Goal: Check status: Check status

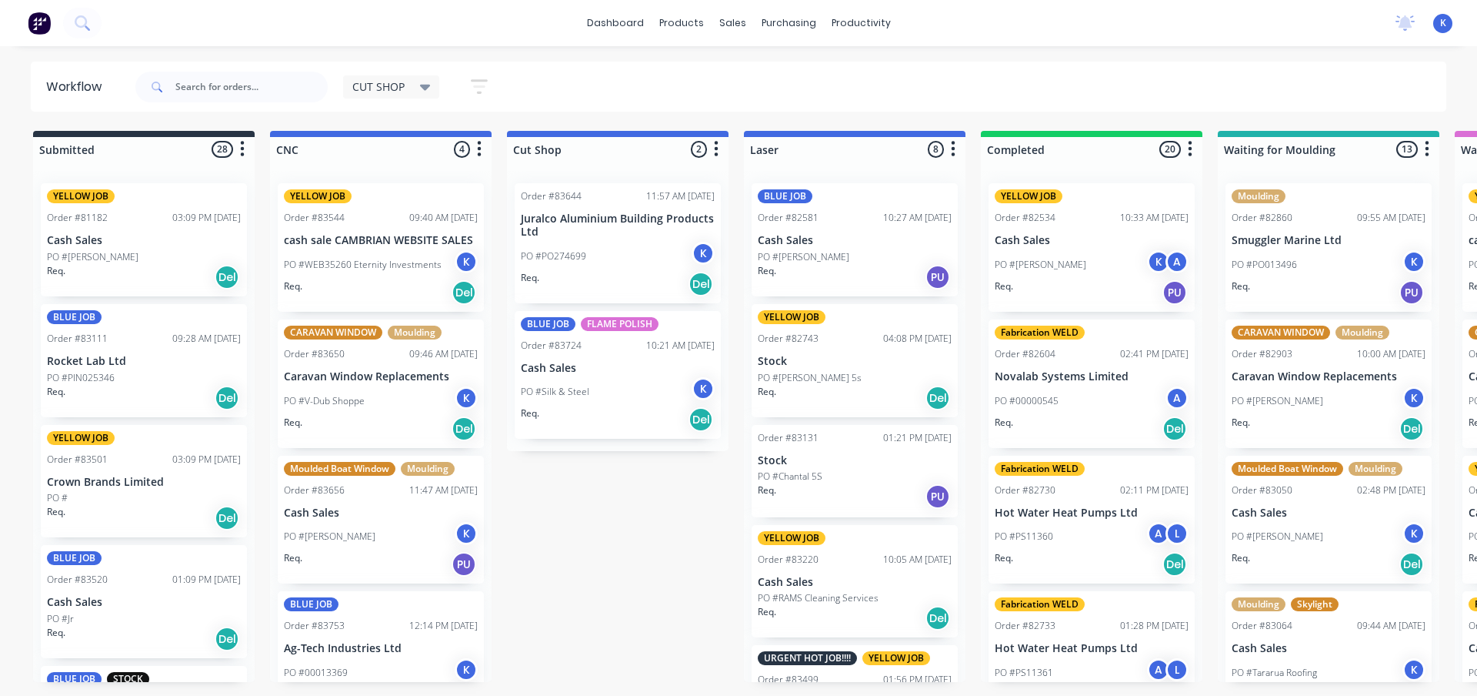
scroll to position [38, 0]
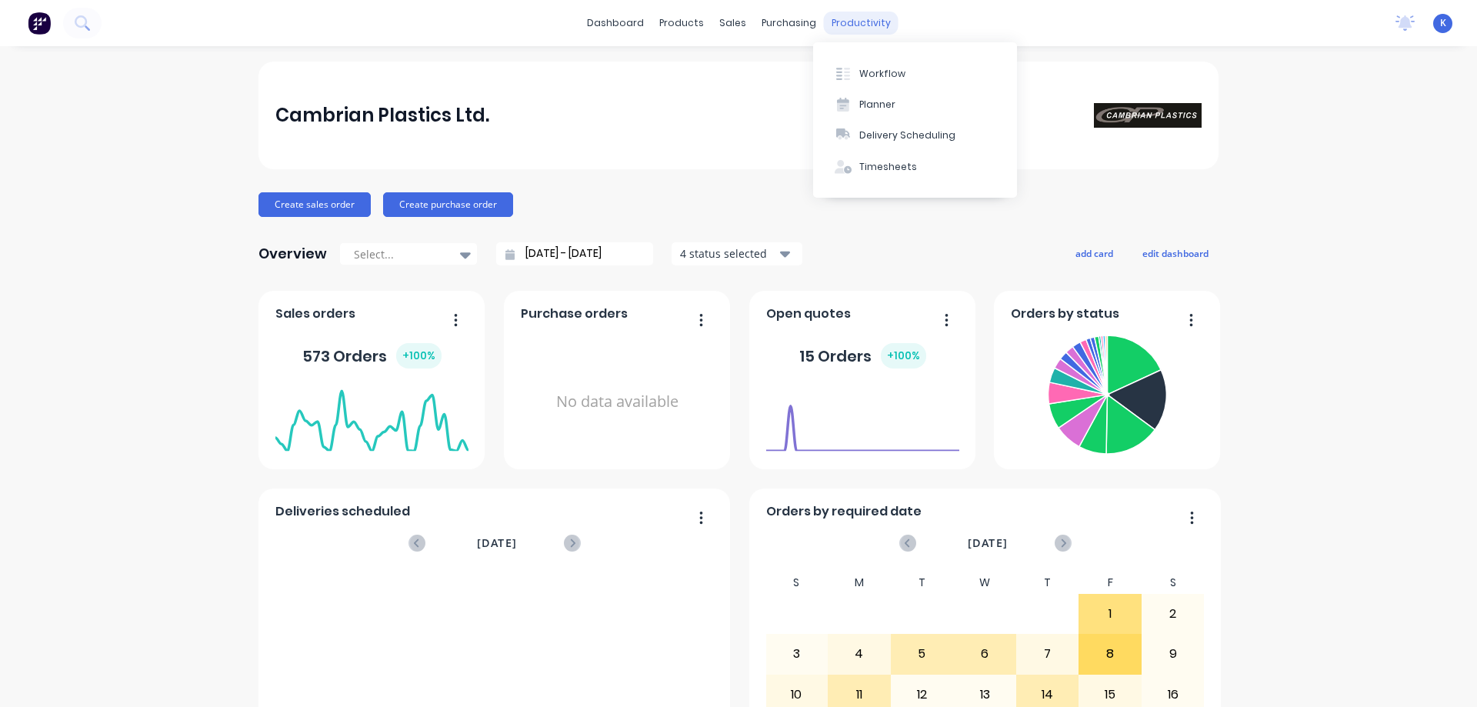
click at [860, 21] on div "productivity" at bounding box center [861, 23] width 75 height 23
click at [909, 72] on button "Workflow" at bounding box center [915, 73] width 204 height 31
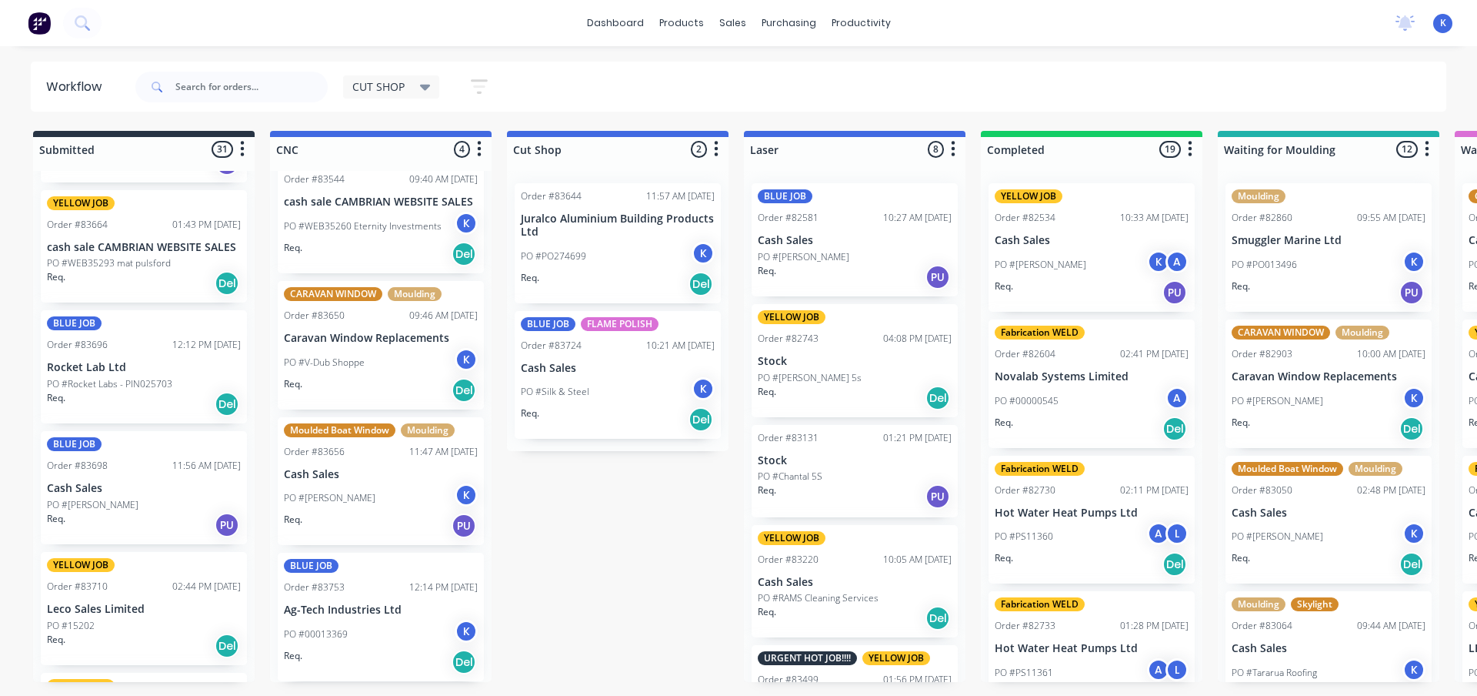
scroll to position [923, 0]
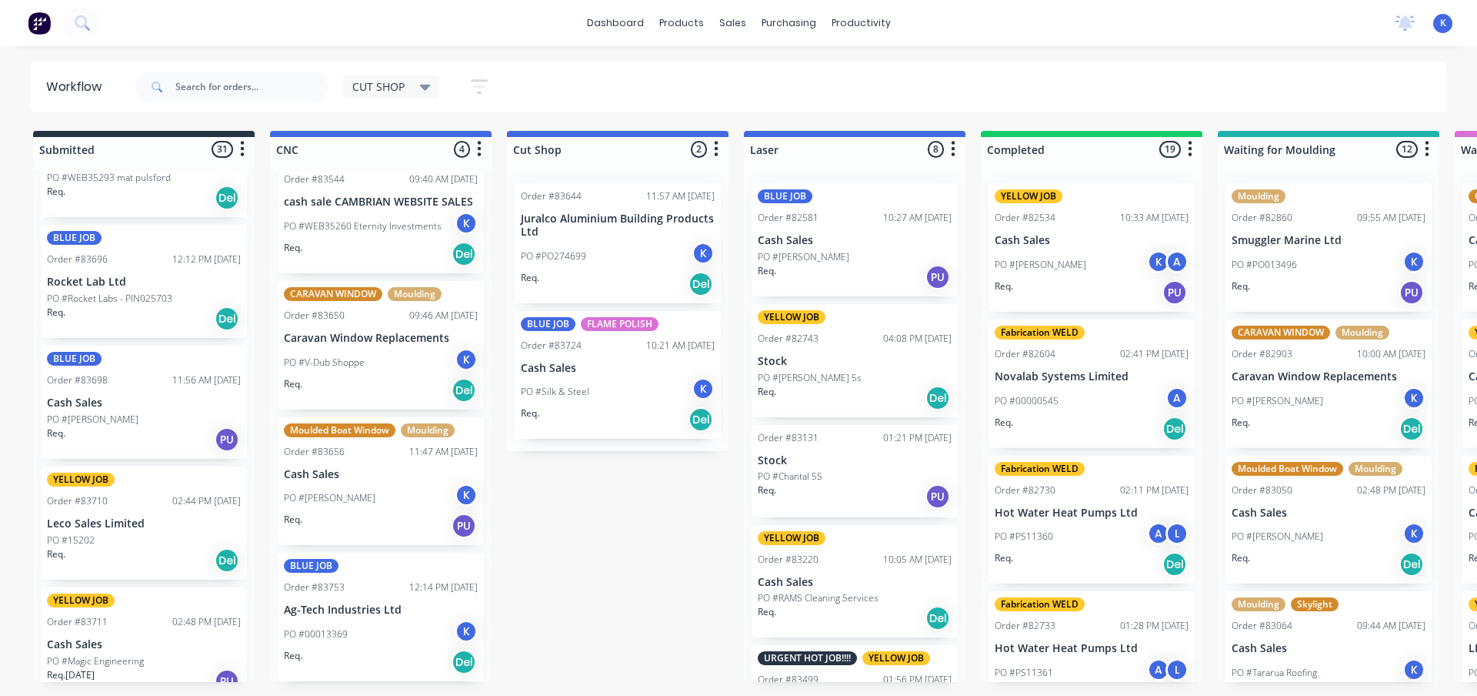
click at [105, 528] on p "Leco Sales Limited" at bounding box center [144, 523] width 194 height 13
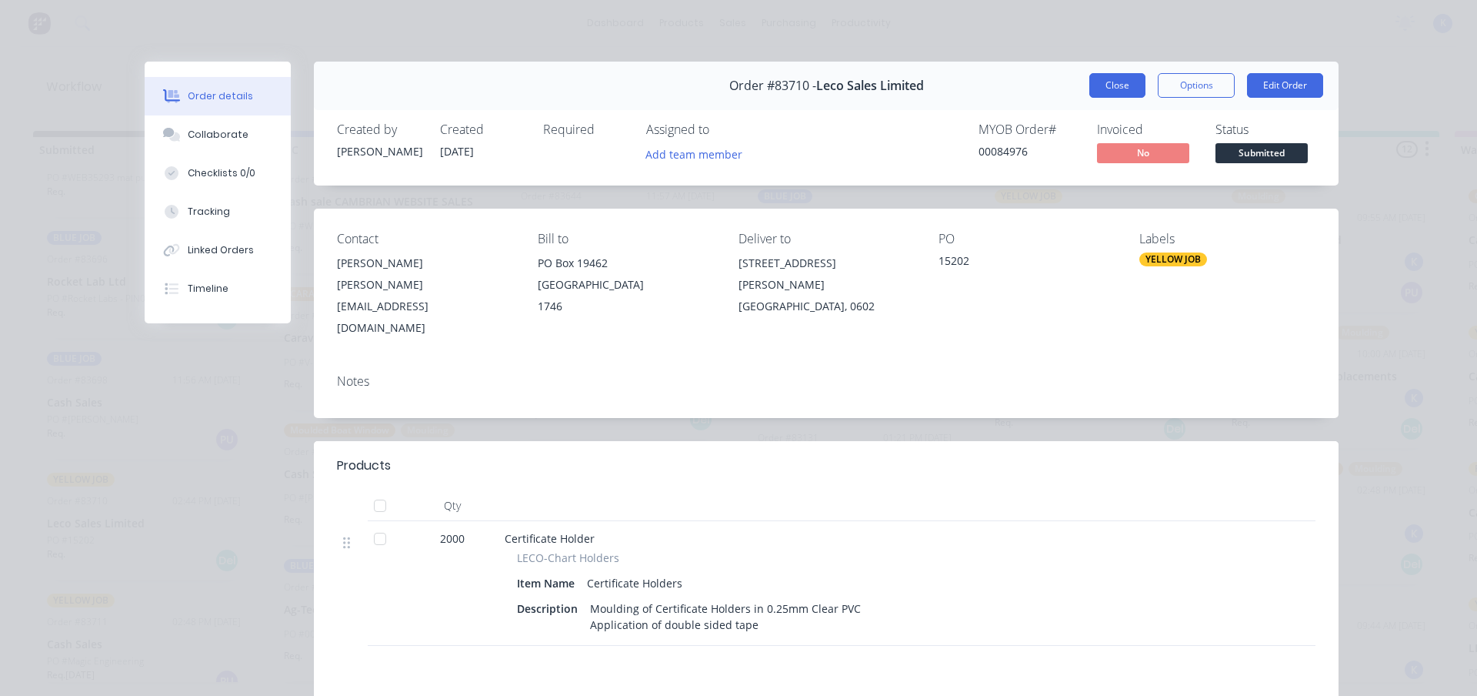
click at [1109, 86] on button "Close" at bounding box center [1117, 85] width 56 height 25
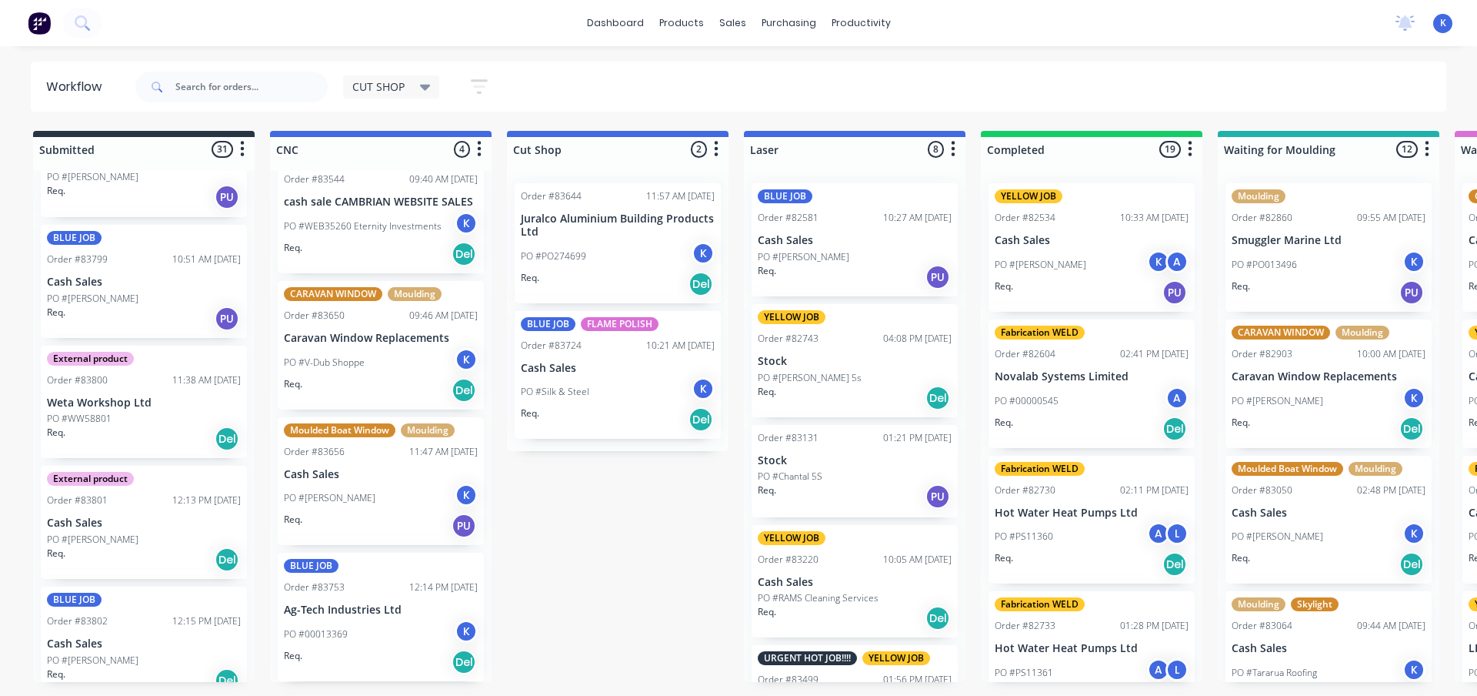
scroll to position [3206, 0]
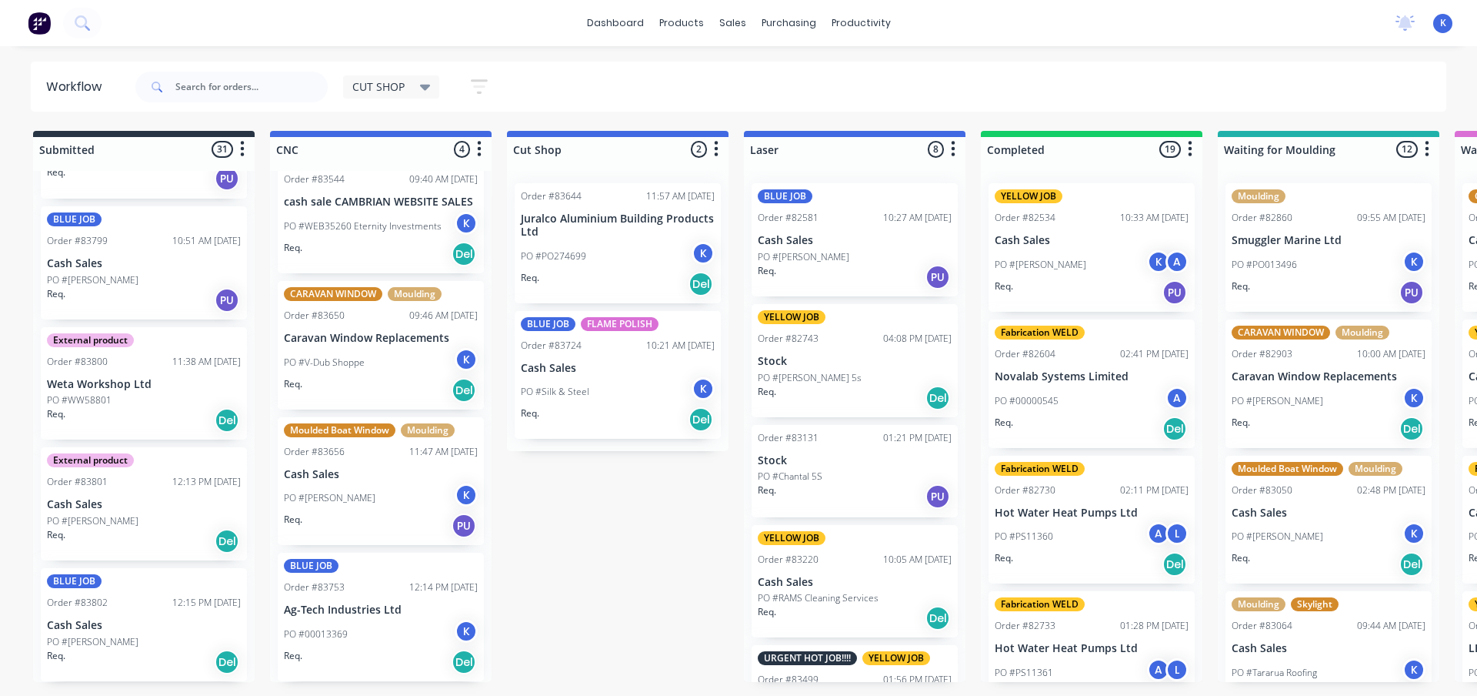
click at [109, 643] on p "PO #Robert Sutcliffe" at bounding box center [93, 642] width 92 height 14
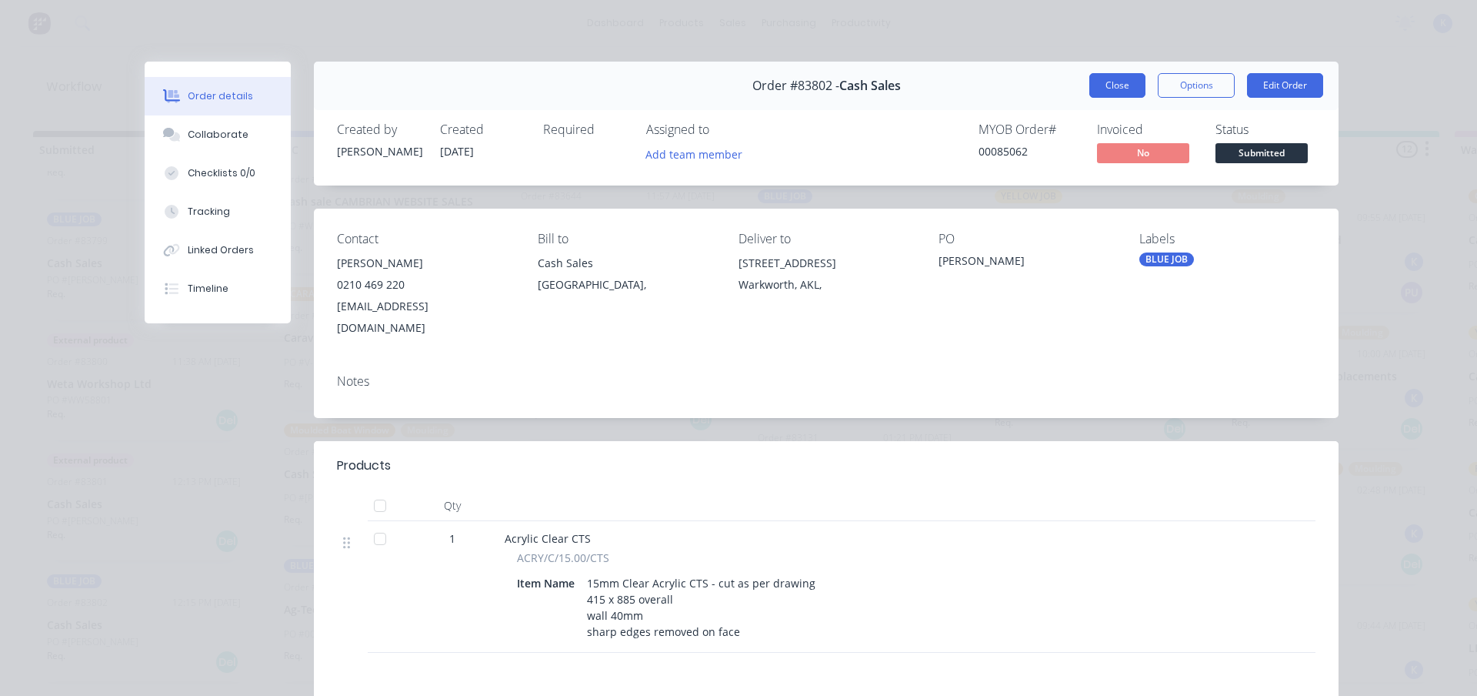
click at [1106, 89] on button "Close" at bounding box center [1117, 85] width 56 height 25
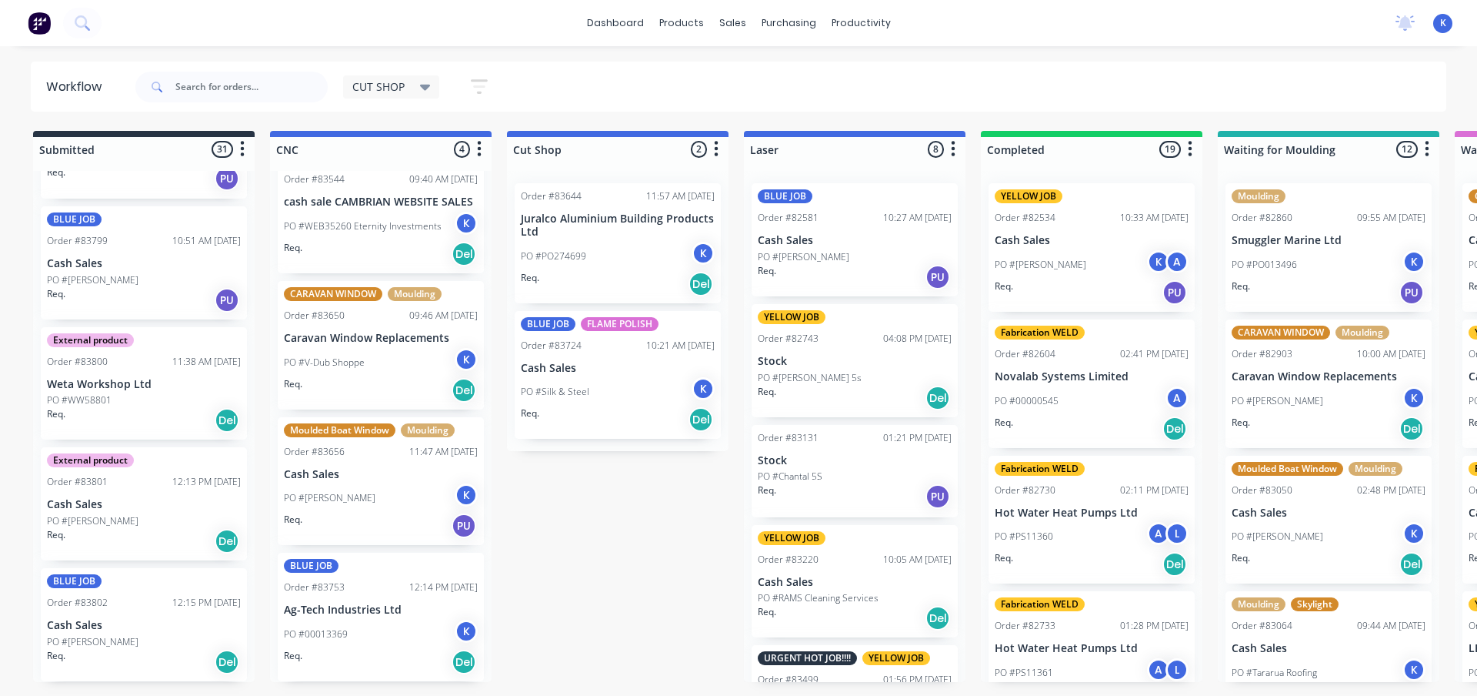
click at [101, 622] on p "Cash Sales" at bounding box center [144, 625] width 194 height 13
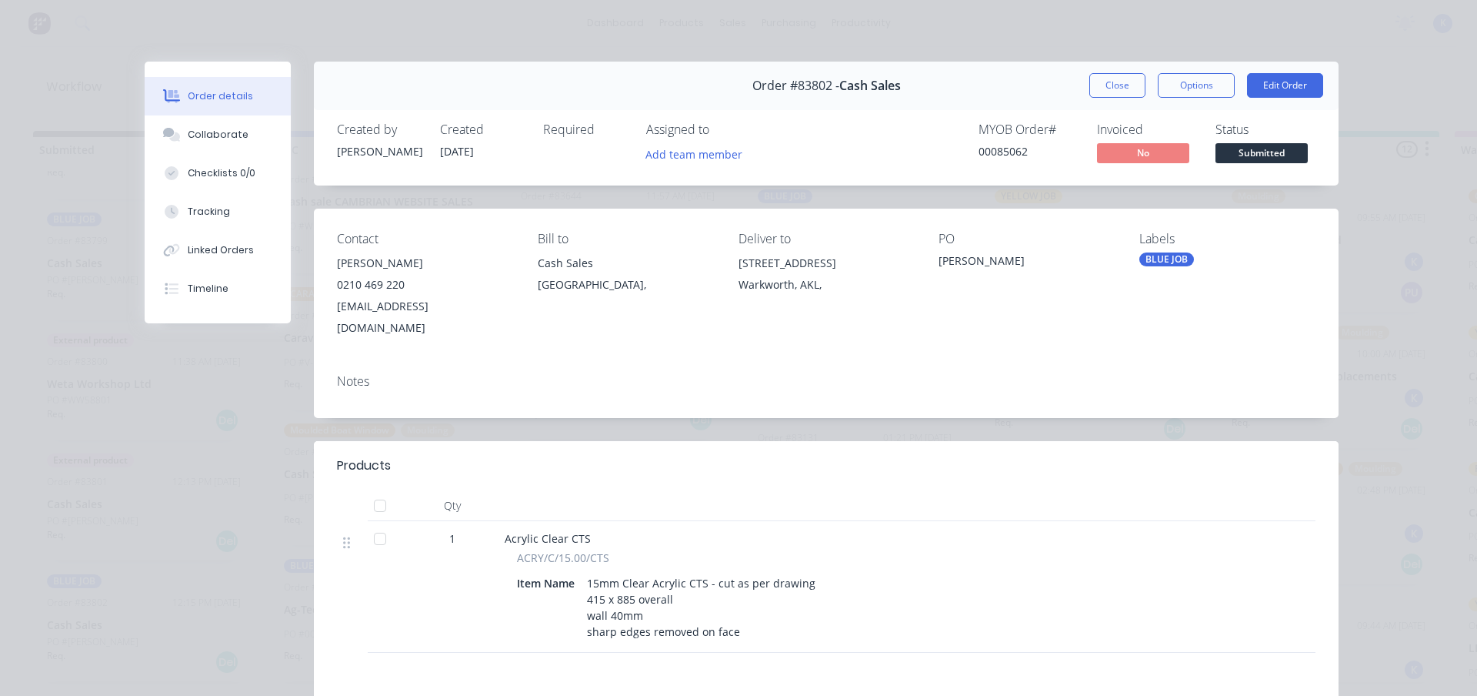
click at [848, 592] on div "Item Name 15mm Clear Acrylic CTS - cut as per drawing 415 x 885 overall wall 40…" at bounding box center [806, 607] width 579 height 71
click at [1089, 83] on button "Close" at bounding box center [1117, 85] width 56 height 25
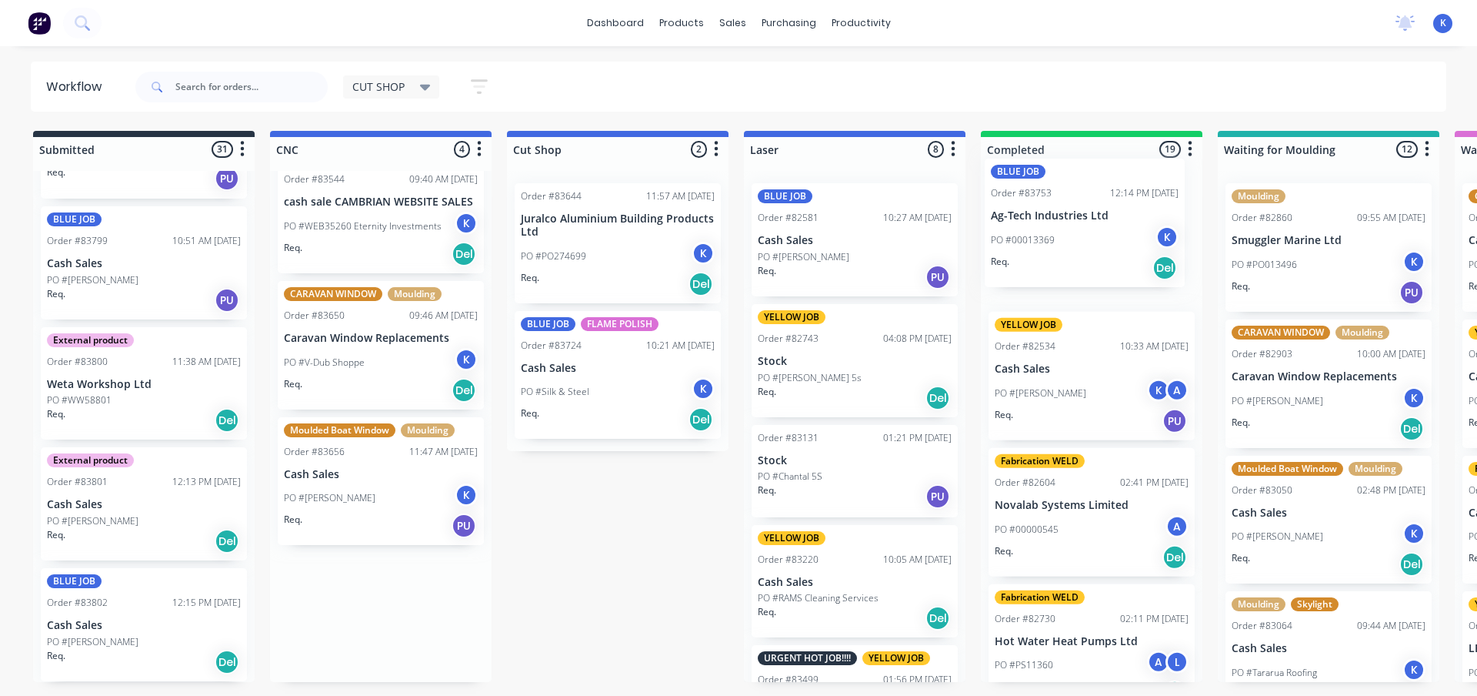
drag, startPoint x: 314, startPoint y: 613, endPoint x: 1027, endPoint y: 222, distance: 813.3
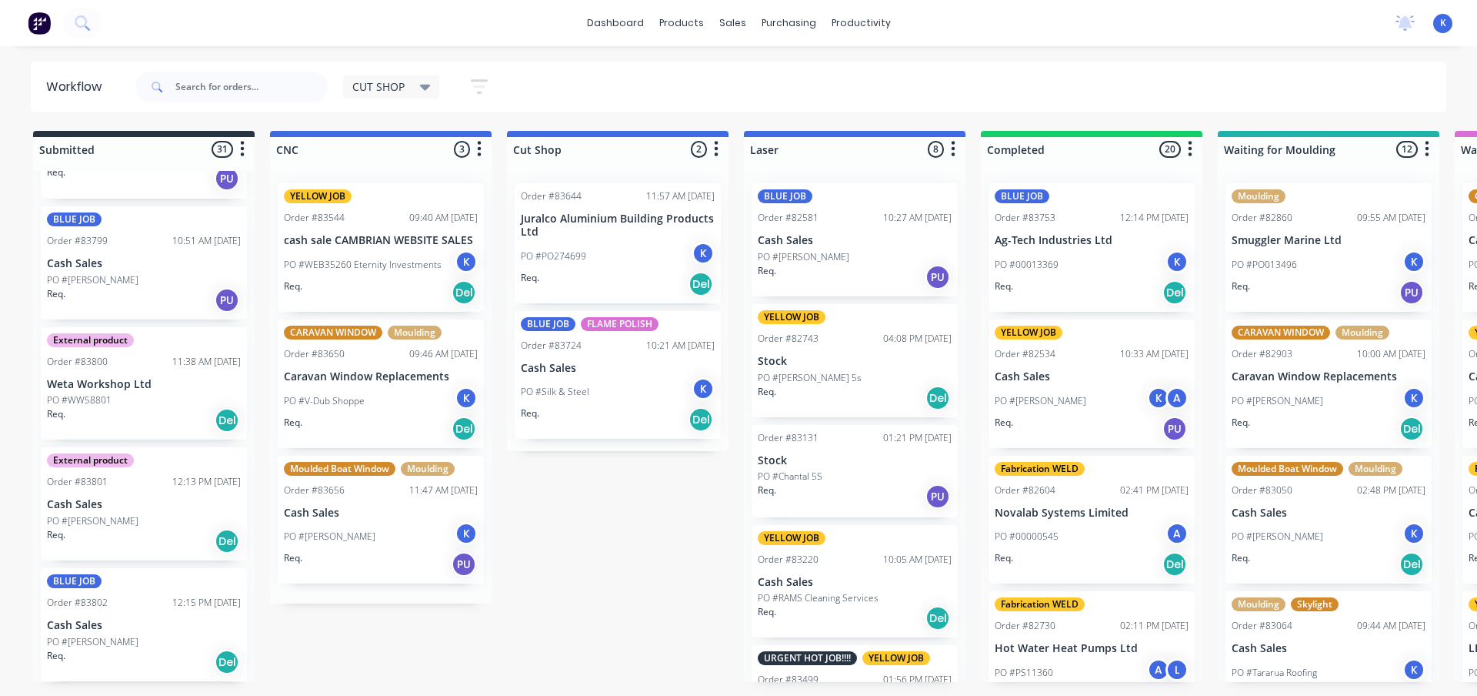
scroll to position [0, 0]
